Goal: Information Seeking & Learning: Learn about a topic

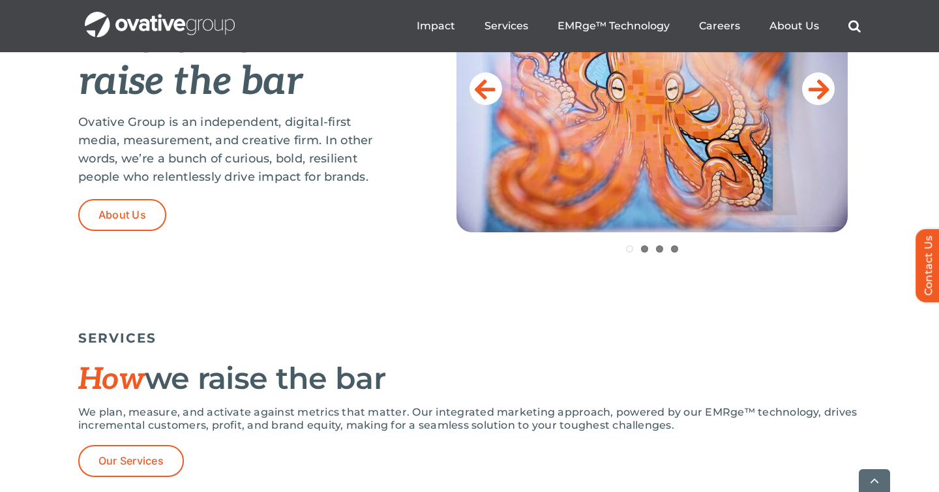
scroll to position [704, 0]
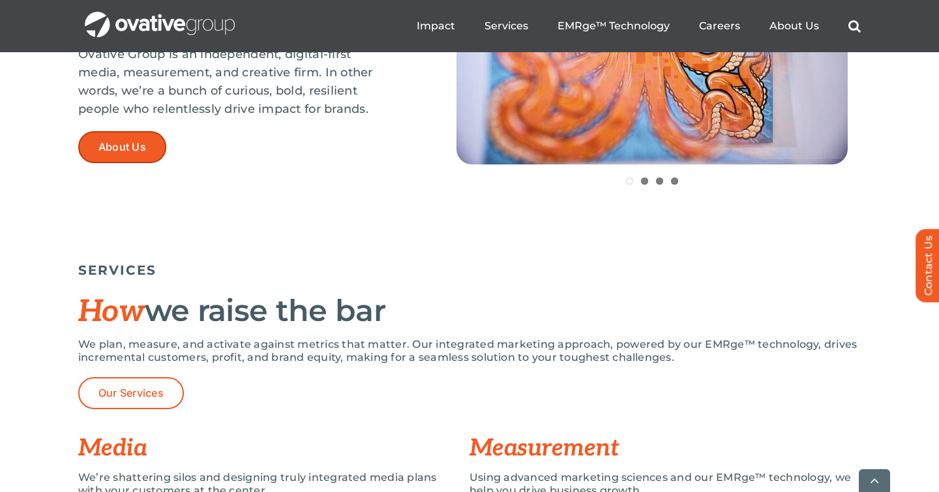
click at [95, 151] on link "About Us" at bounding box center [122, 147] width 88 height 32
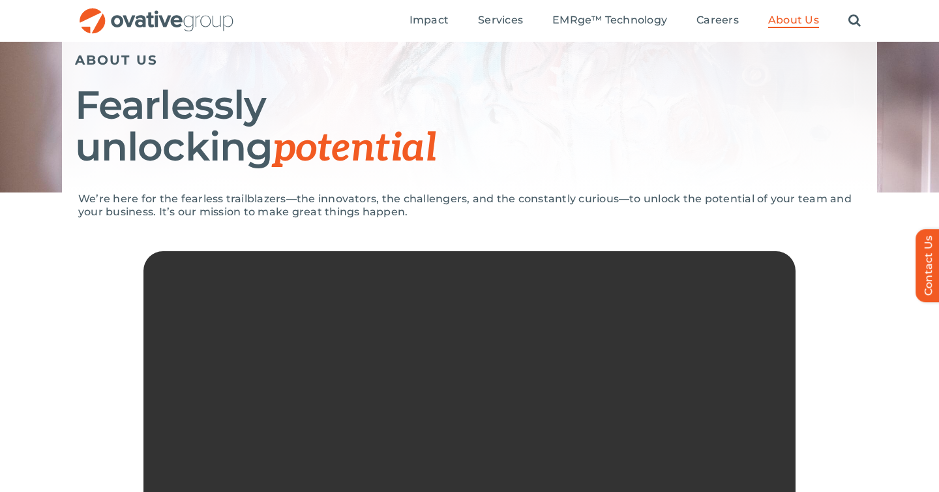
scroll to position [151, 0]
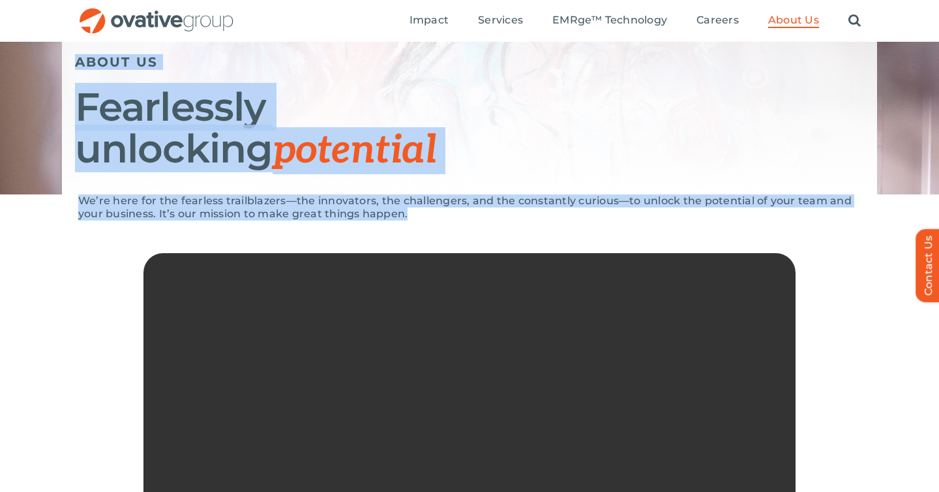
drag, startPoint x: 74, startPoint y: 58, endPoint x: 449, endPoint y: 221, distance: 408.9
copy div "ABOUT US Fearlessly unlocking potential We’re here for the fearless trailblazer…"
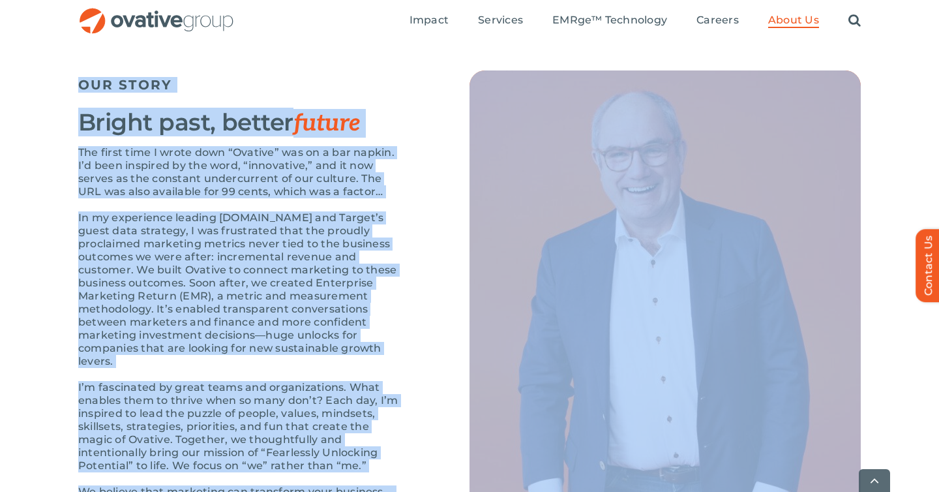
scroll to position [1369, 0]
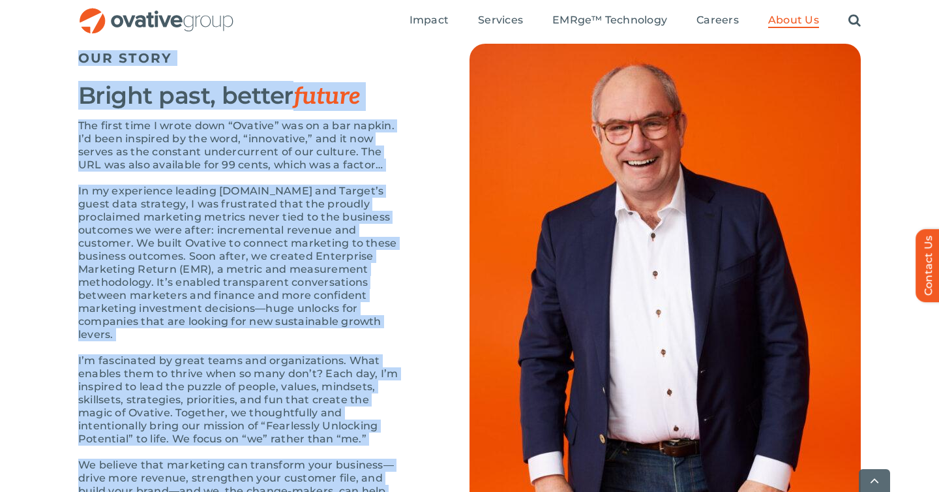
drag, startPoint x: 80, startPoint y: 46, endPoint x: 354, endPoint y: 294, distance: 368.5
click at [354, 294] on div "OUR STORY Bright past, better future The first time I wrote down “Ovative” was …" at bounding box center [241, 297] width 326 height 506
copy div "OUR STORY Bright past, better future The first time I wrote down “Ovative” was …"
click at [357, 354] on p "I’m fascinated by great teams and organizations. What enables them to thrive wh…" at bounding box center [241, 399] width 326 height 91
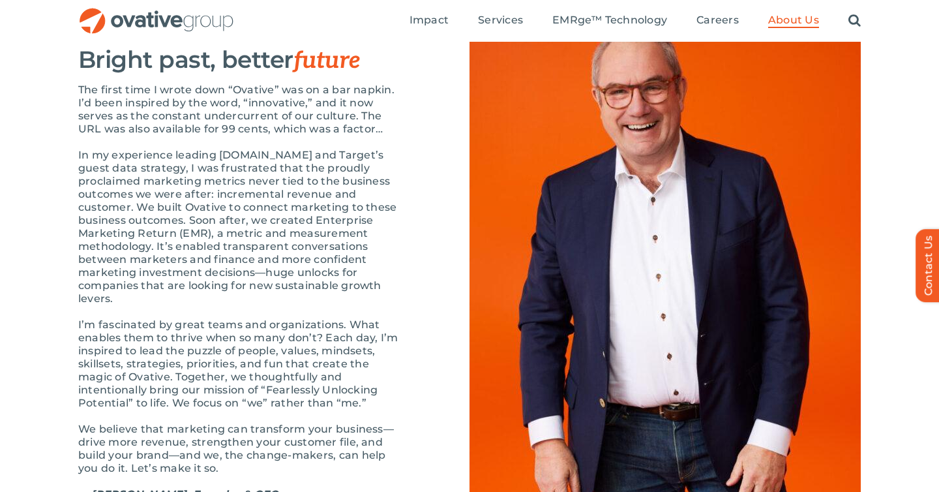
scroll to position [1408, 0]
